Goal: Transaction & Acquisition: Purchase product/service

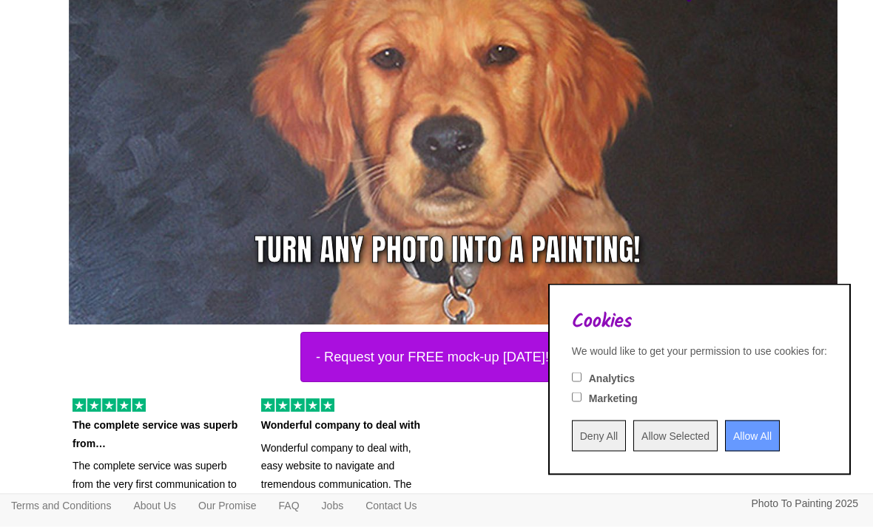
click at [741, 452] on input "Allow All" at bounding box center [752, 436] width 55 height 31
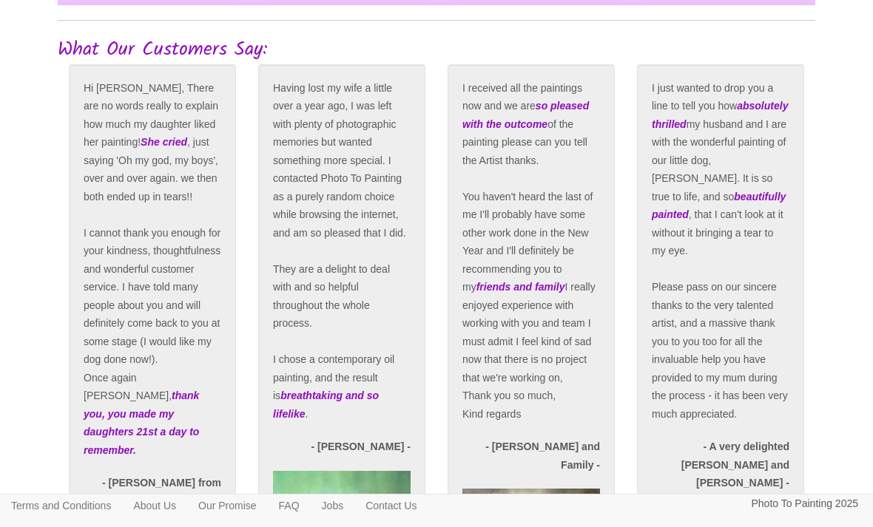
scroll to position [2896, 0]
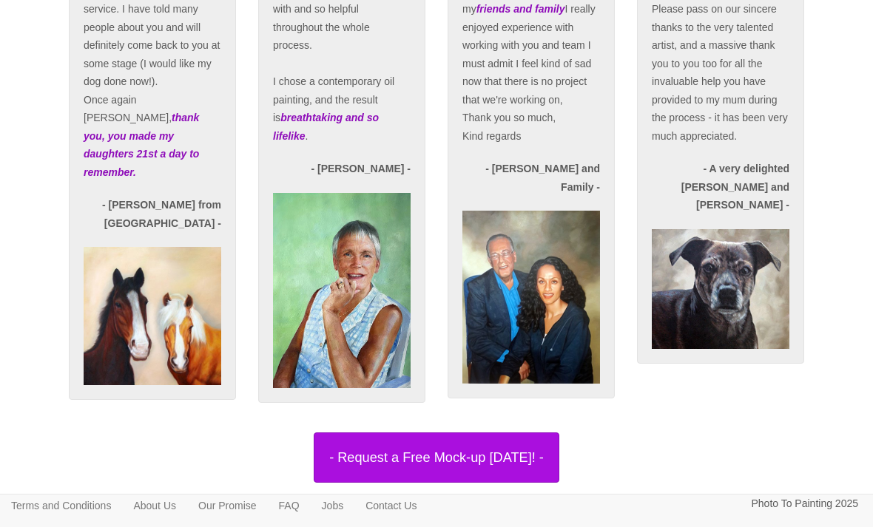
click at [539, 483] on button "- Request a Free Mock-up [DATE]! -" at bounding box center [437, 458] width 246 height 50
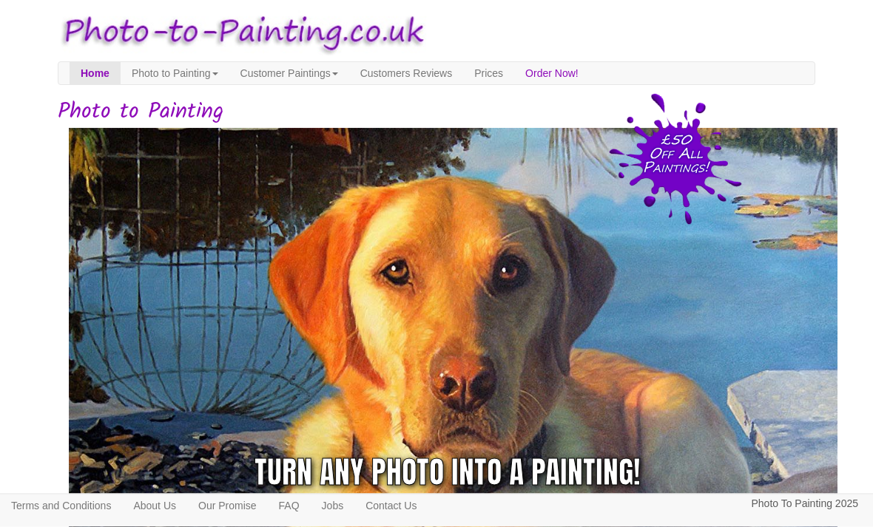
scroll to position [0, 0]
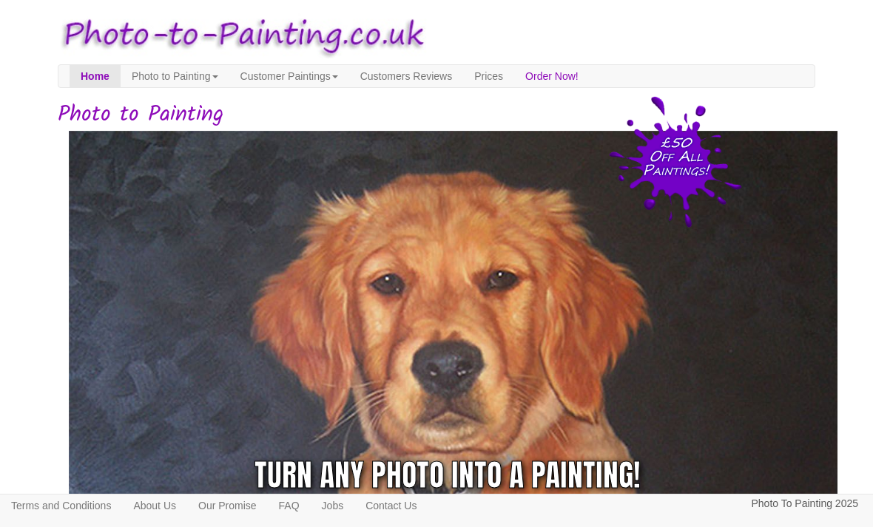
click at [514, 81] on link "Prices" at bounding box center [488, 76] width 51 height 22
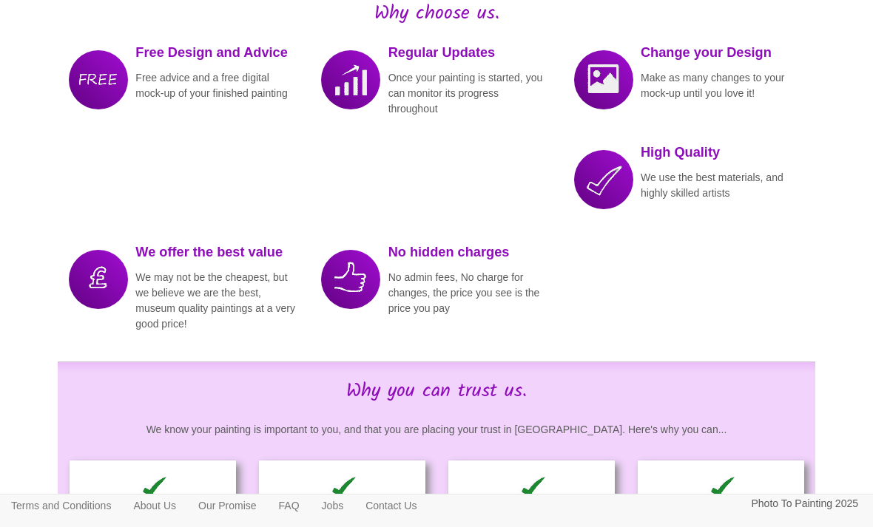
scroll to position [1979, 0]
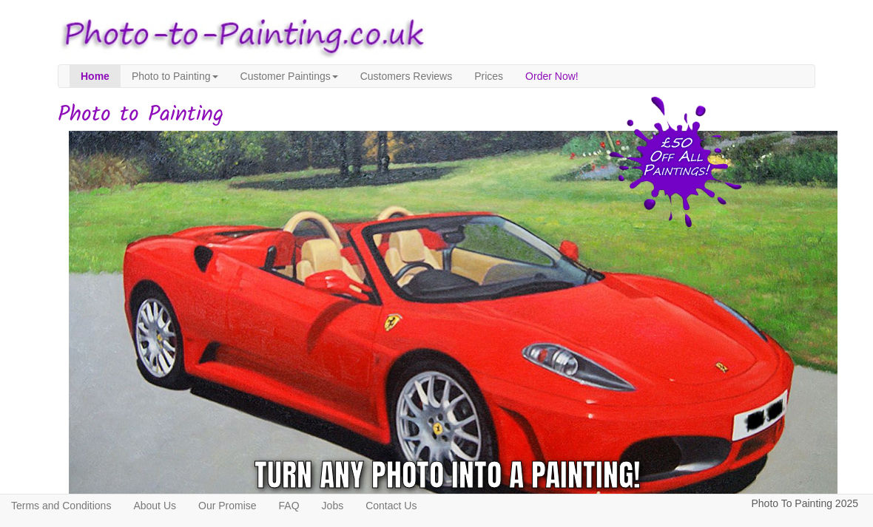
click at [183, 84] on link "Photo to Painting" at bounding box center [175, 76] width 109 height 22
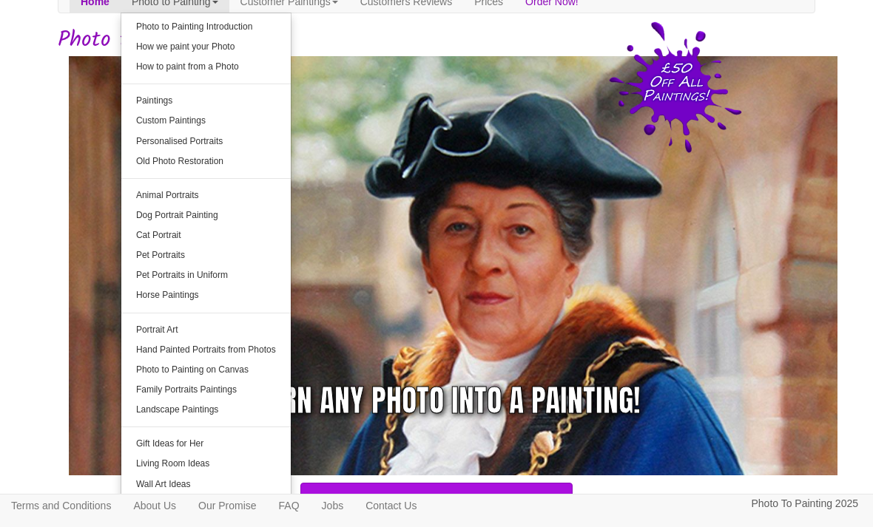
scroll to position [73, 0]
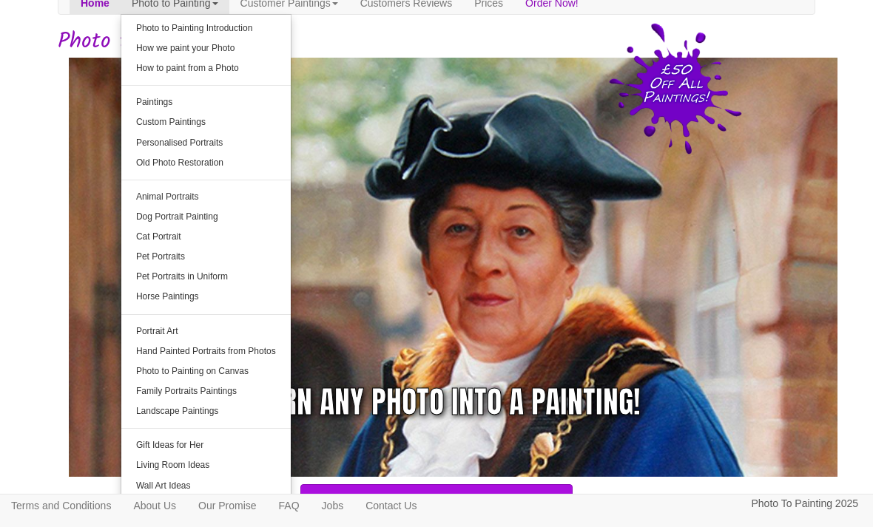
click at [241, 402] on link "Landscape Paintings" at bounding box center [205, 412] width 169 height 20
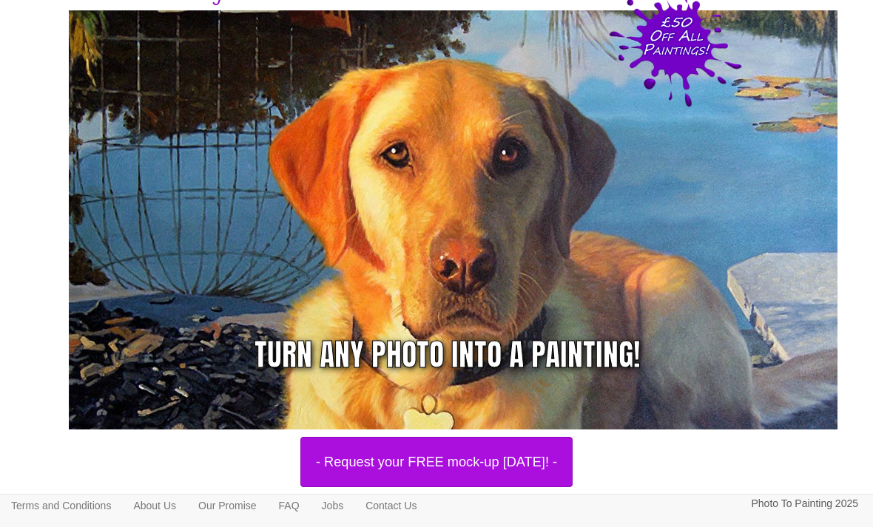
scroll to position [0, 0]
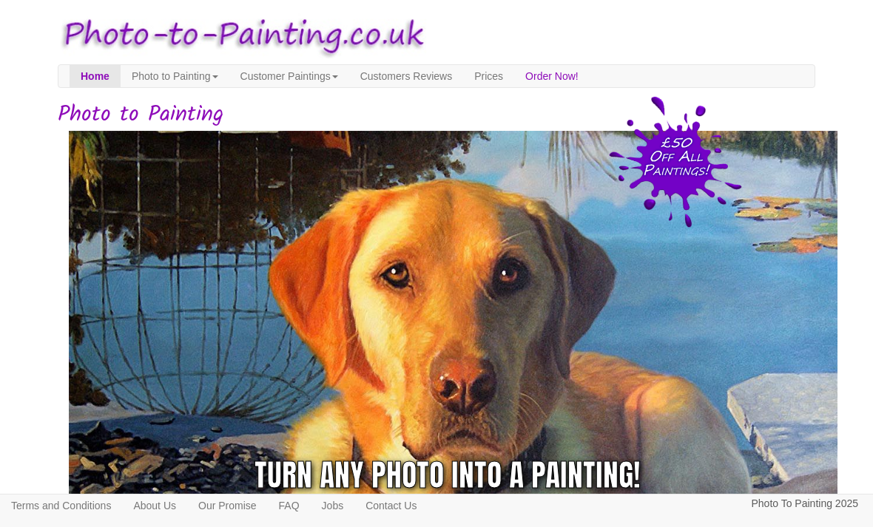
click at [197, 82] on link "Photo to Painting" at bounding box center [175, 76] width 109 height 22
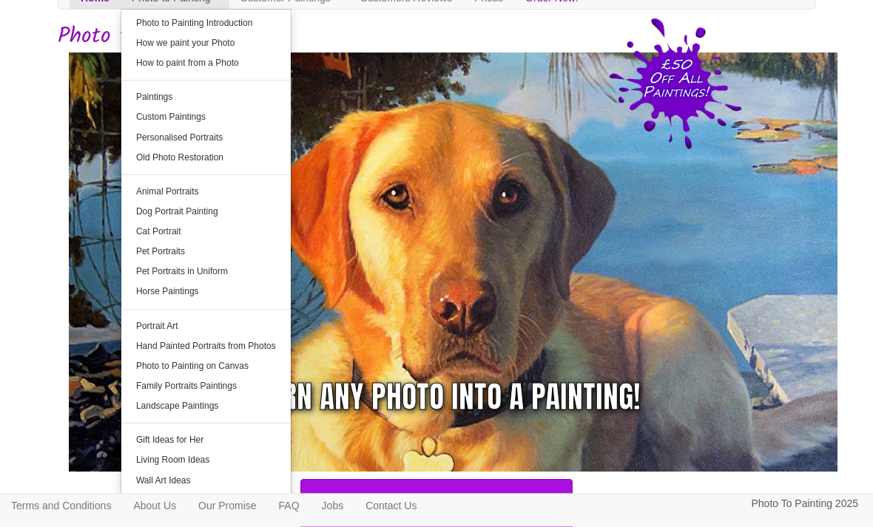
scroll to position [86, 0]
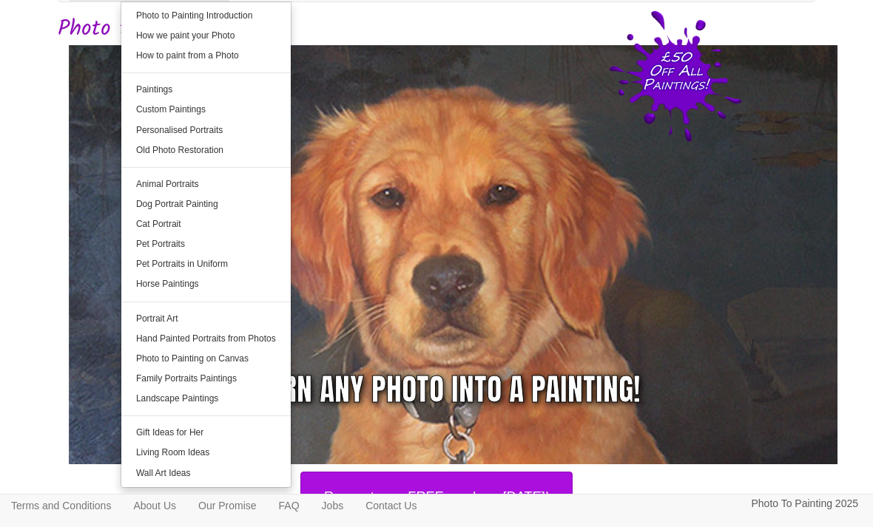
click at [242, 383] on link "Family Portraits Paintings" at bounding box center [205, 379] width 169 height 20
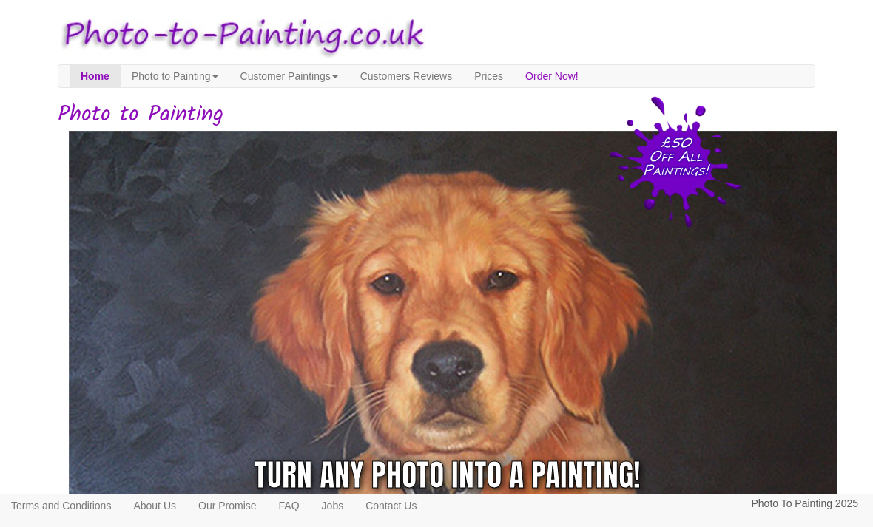
scroll to position [134, 0]
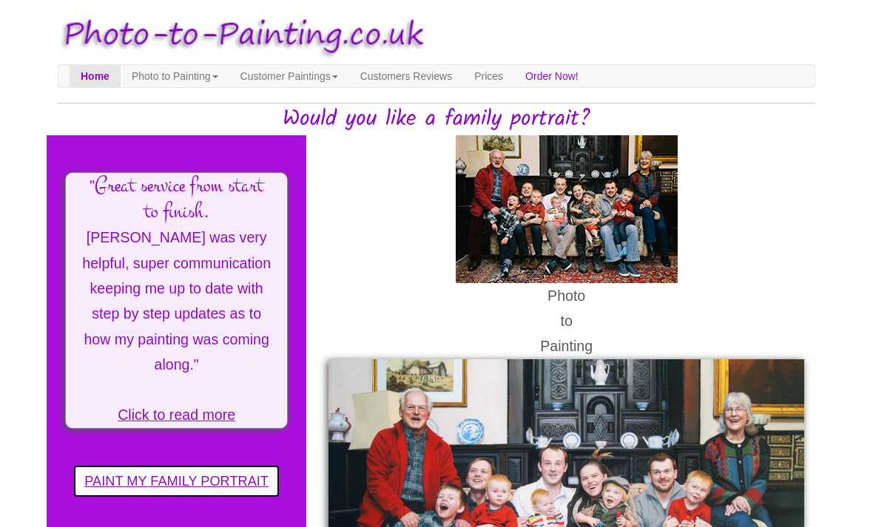
click at [590, 82] on link "Order Now!" at bounding box center [551, 76] width 75 height 22
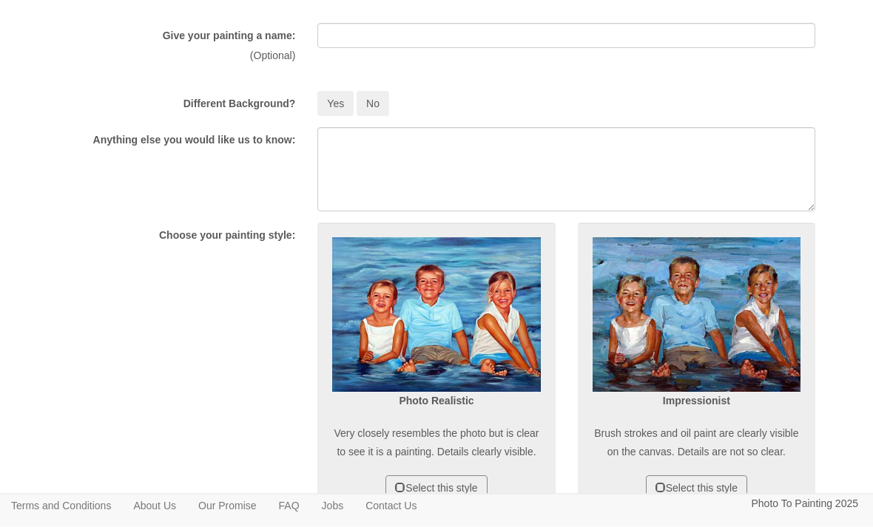
scroll to position [340, 0]
